Goal: Task Accomplishment & Management: Manage account settings

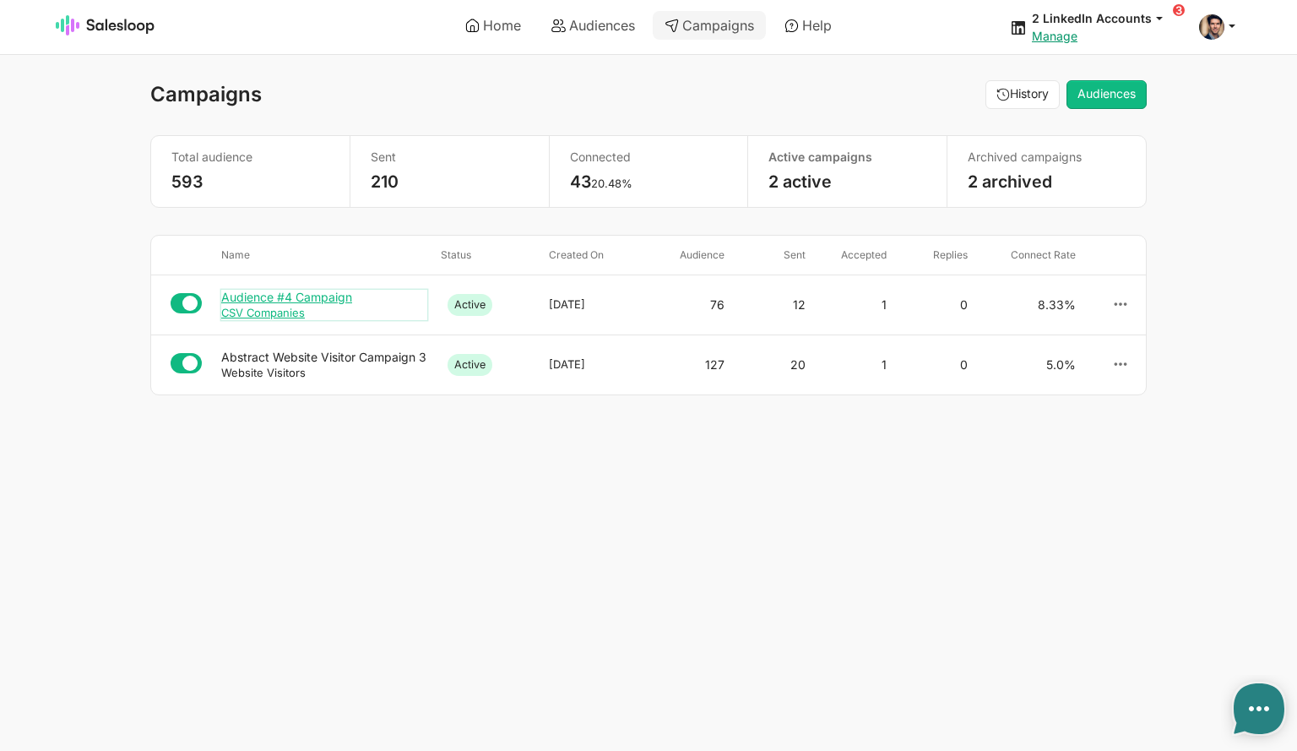
click at [287, 296] on div "Audience #4 Campaign" at bounding box center [324, 297] width 206 height 15
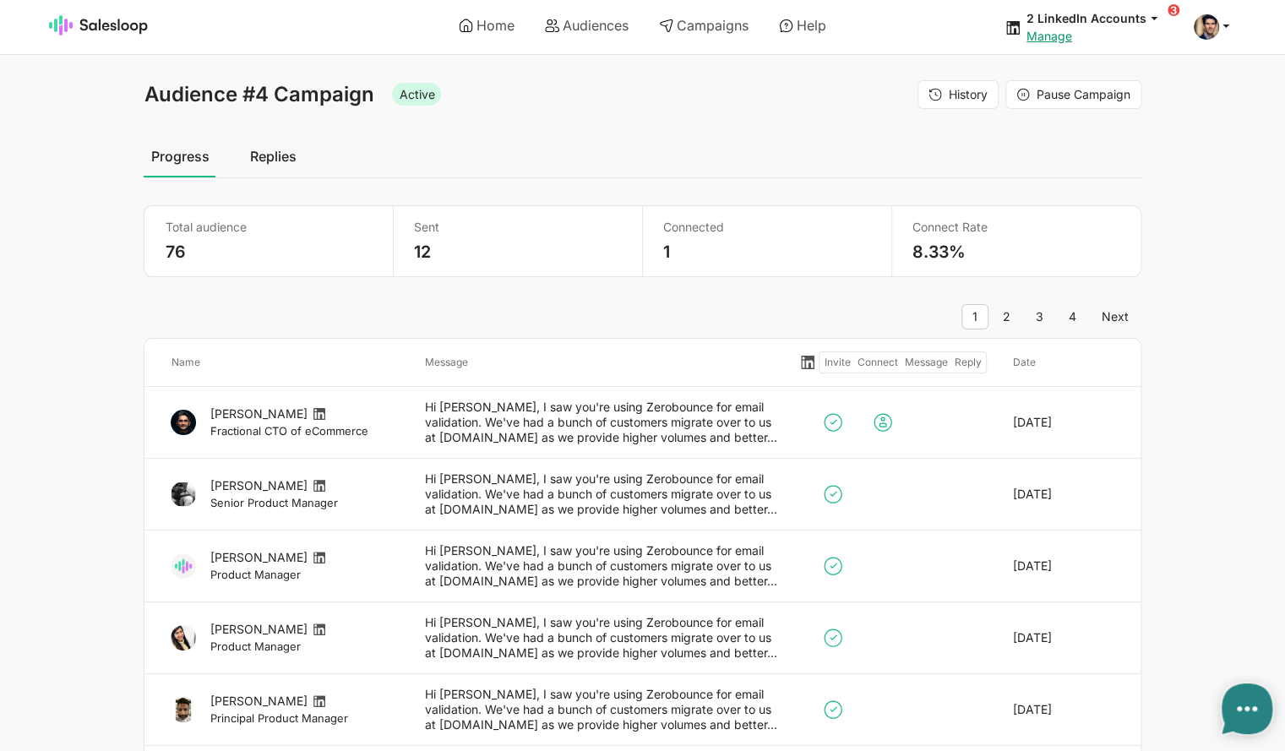
type textarea "x"
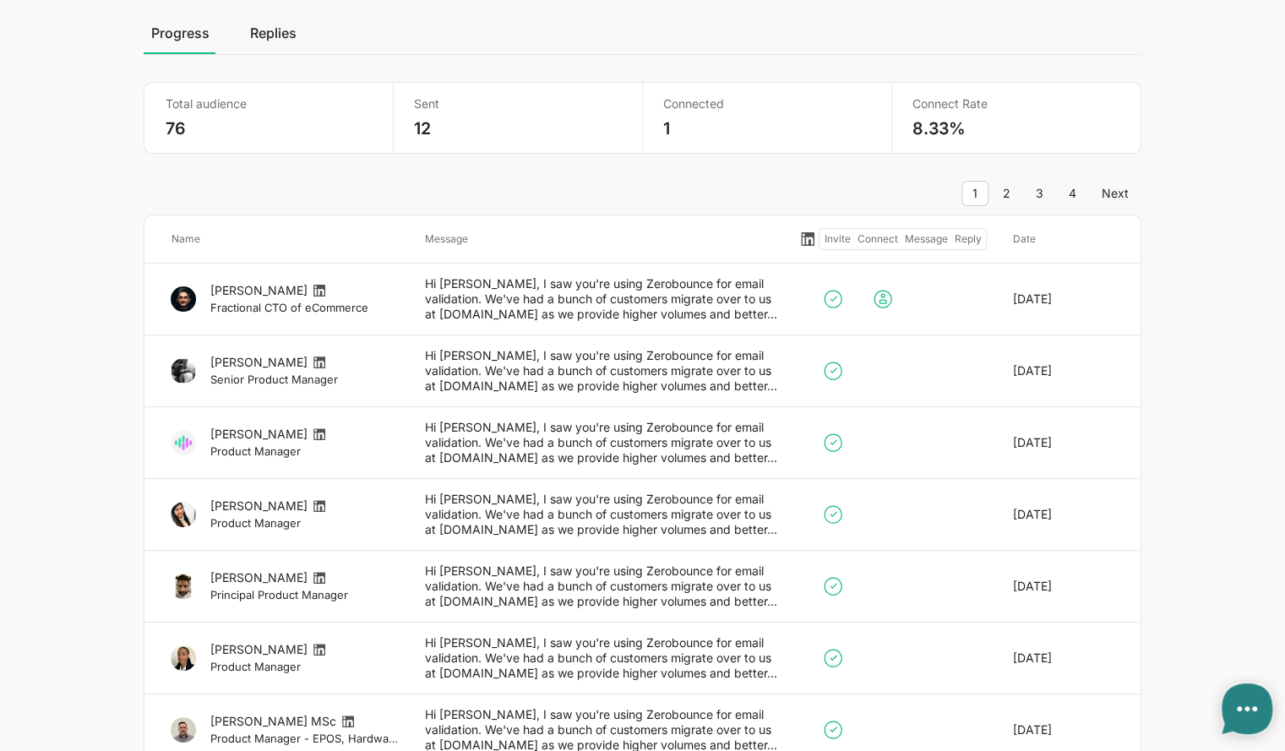
scroll to position [84, 0]
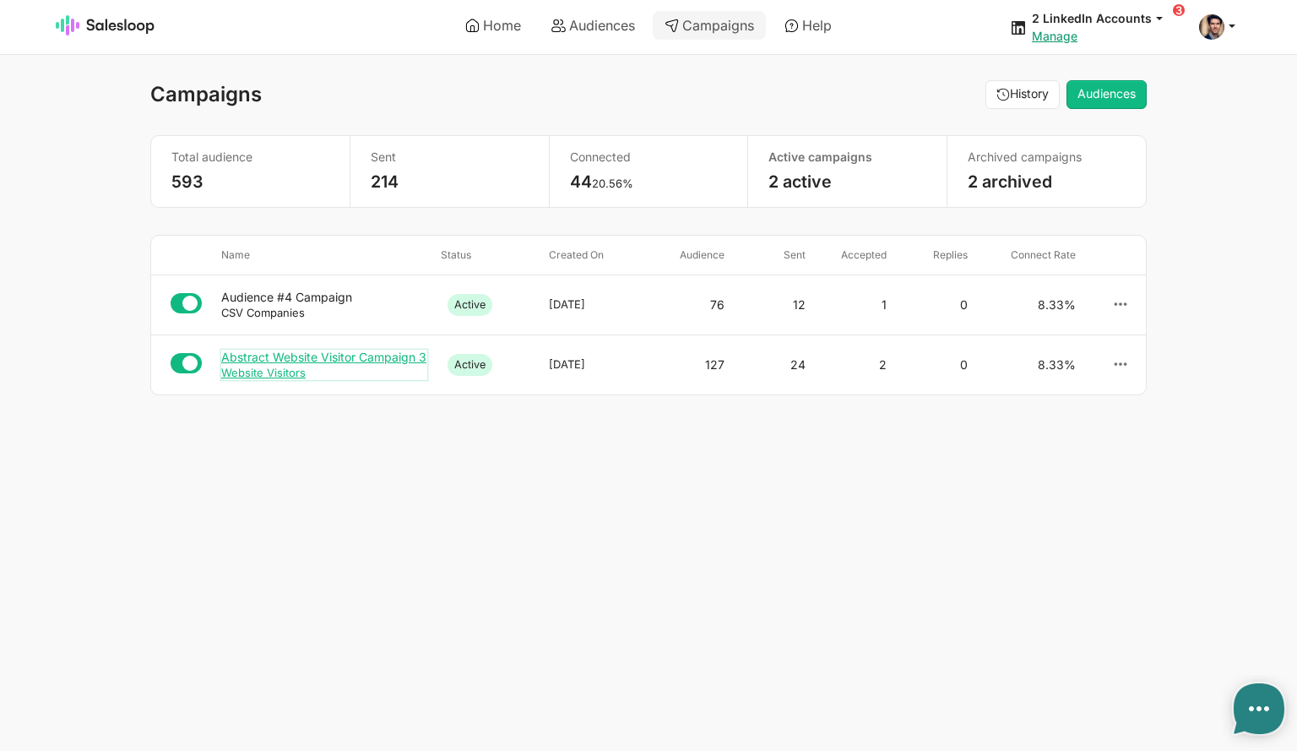
click at [328, 369] on div "Website Visitors" at bounding box center [324, 372] width 206 height 15
type textarea "x"
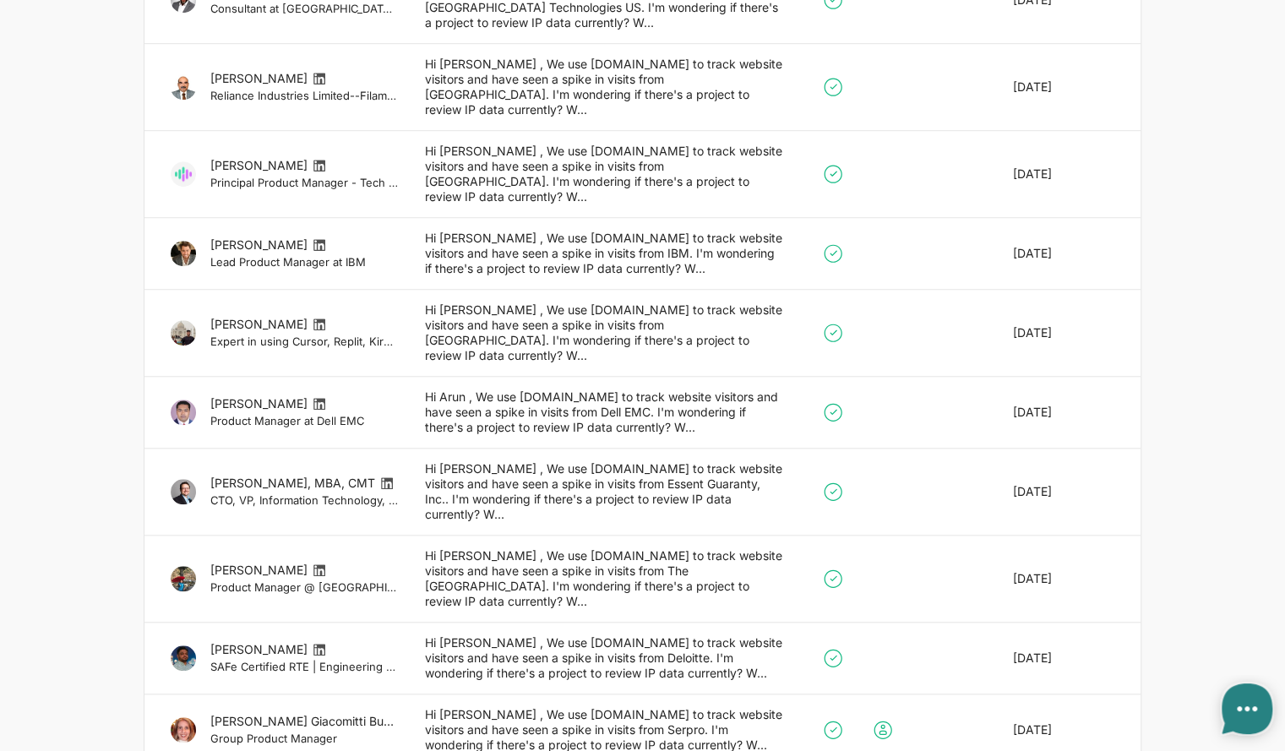
type textarea "x"
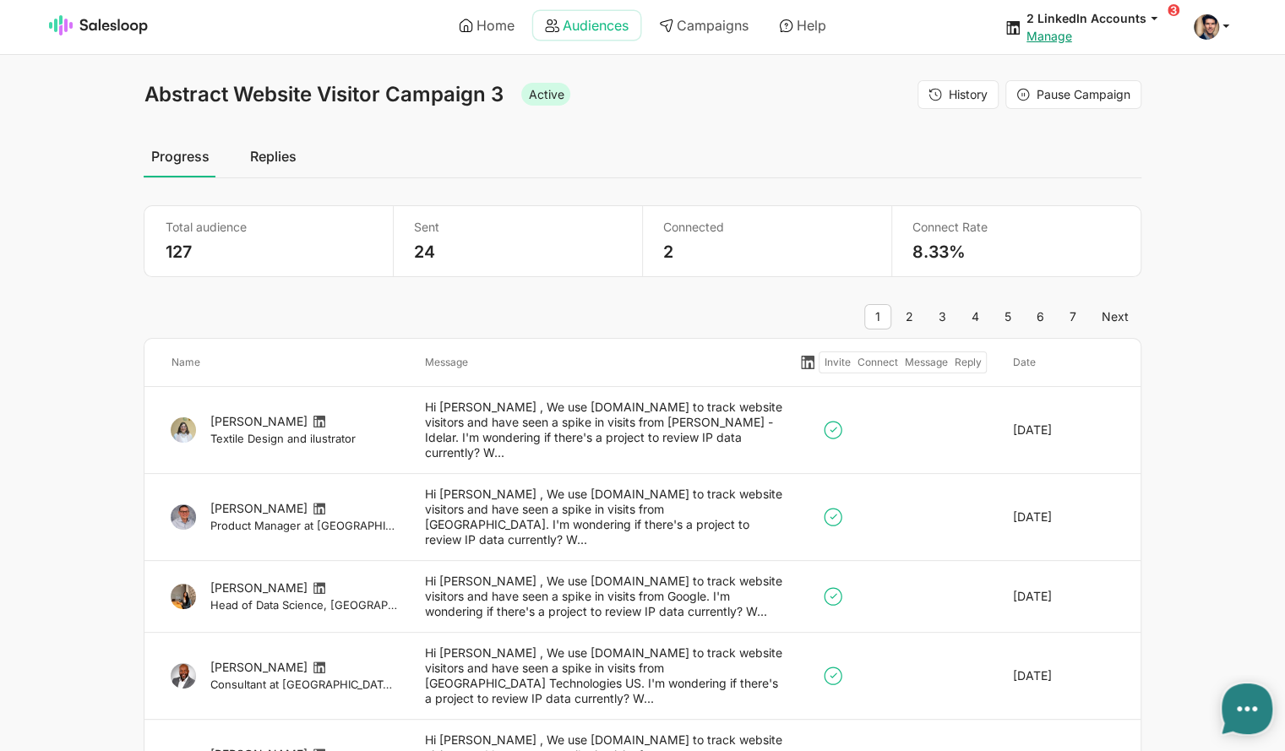
click at [602, 35] on link "Audiences" at bounding box center [586, 25] width 107 height 29
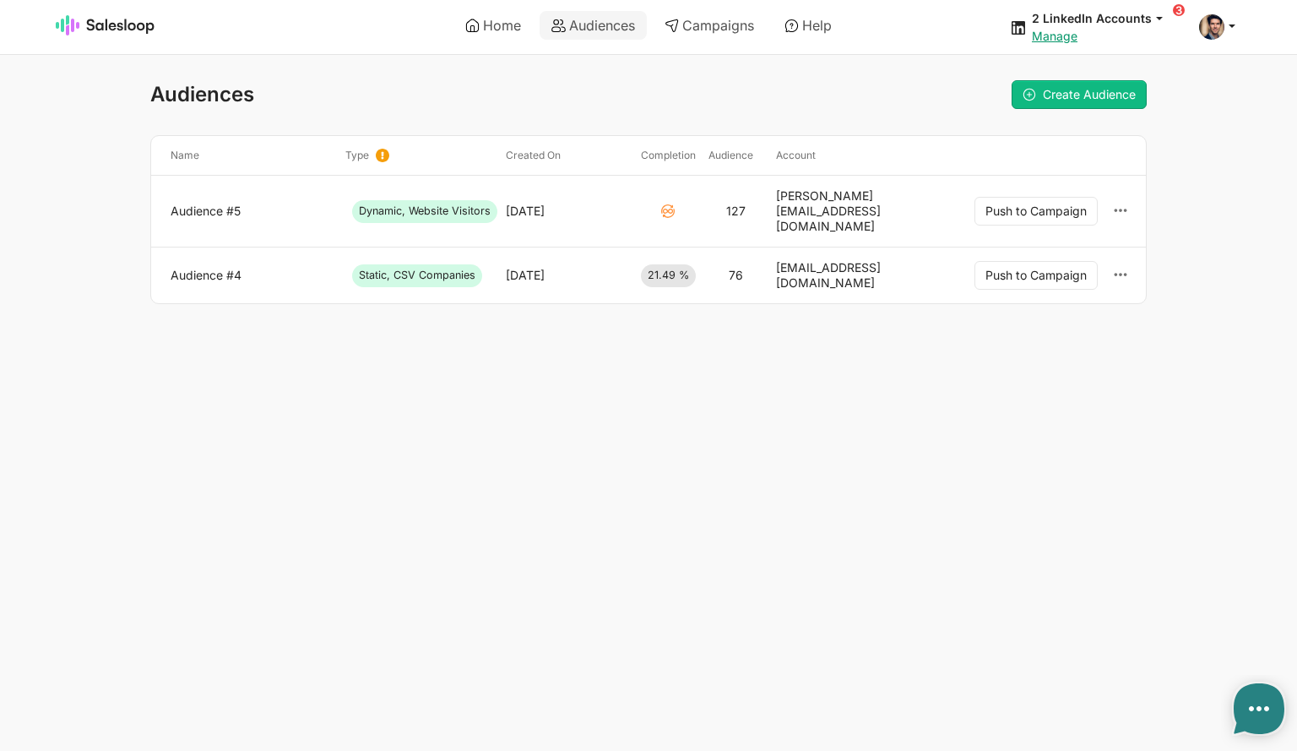
type textarea "x"
